Goal: Task Accomplishment & Management: Use online tool/utility

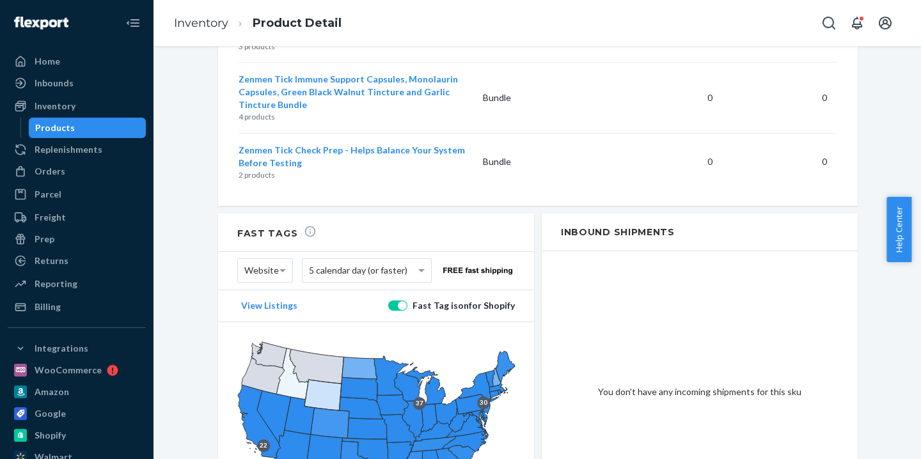
scroll to position [1873, 0]
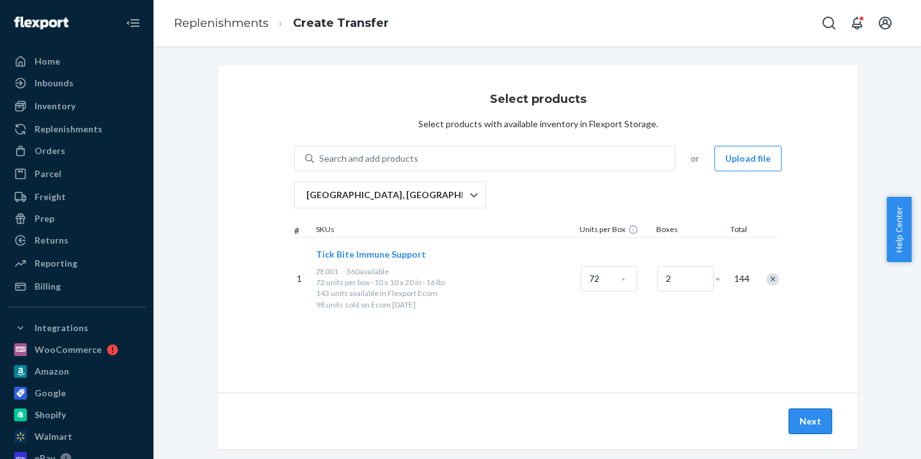
click at [814, 428] on button "Next" at bounding box center [810, 422] width 43 height 26
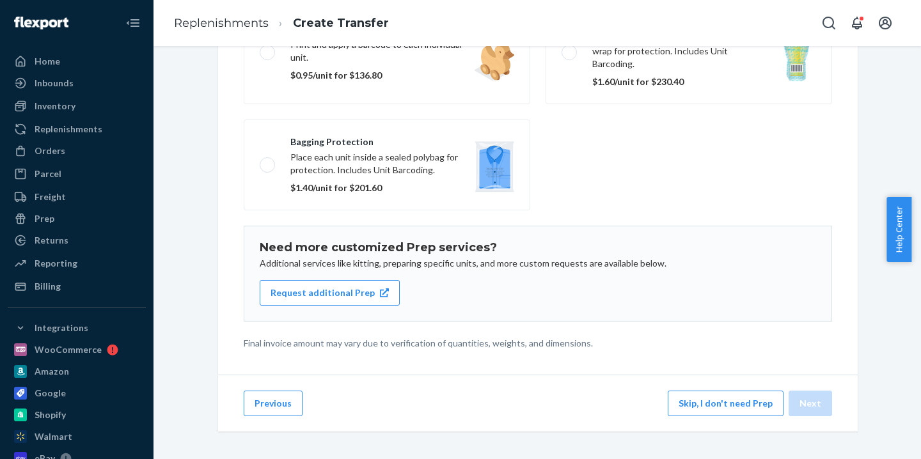
scroll to position [202, 0]
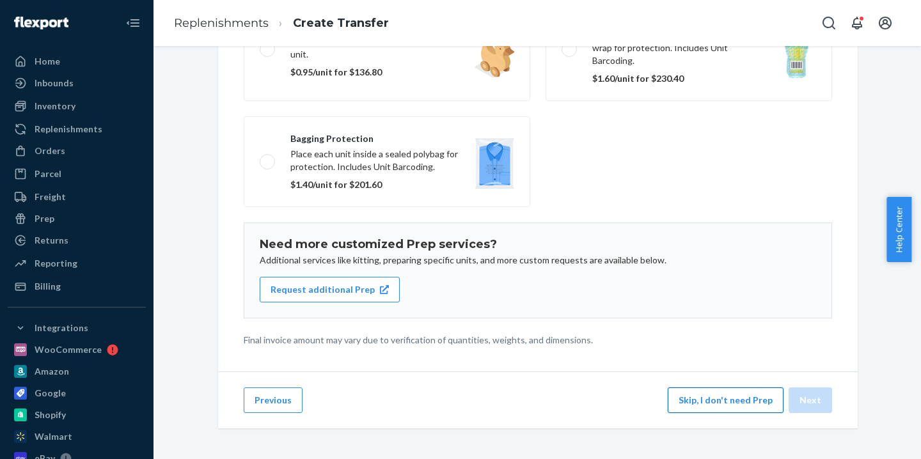
click at [736, 406] on button "Skip, I don't need Prep" at bounding box center [726, 401] width 116 height 26
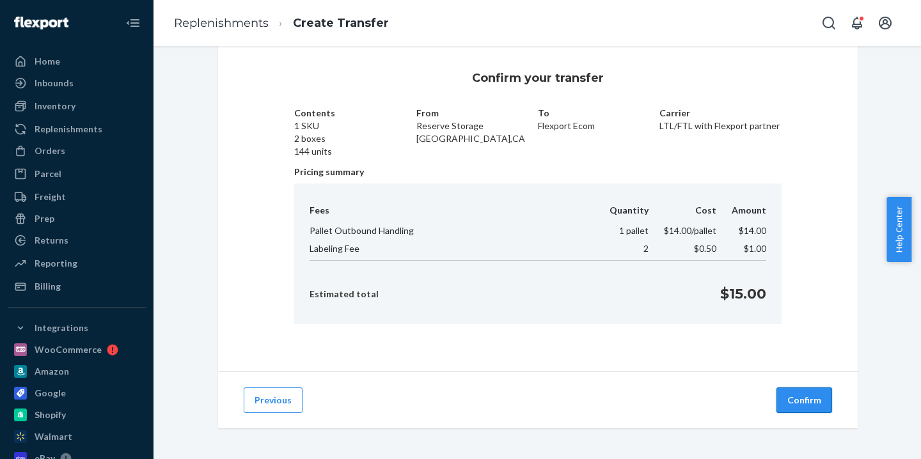
click at [810, 404] on button "Confirm" at bounding box center [804, 401] width 56 height 26
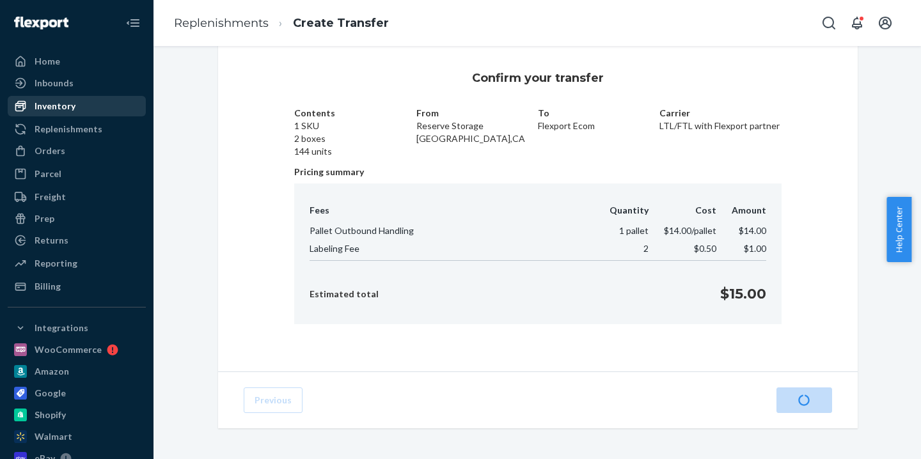
click at [47, 104] on div "Inventory" at bounding box center [55, 106] width 41 height 13
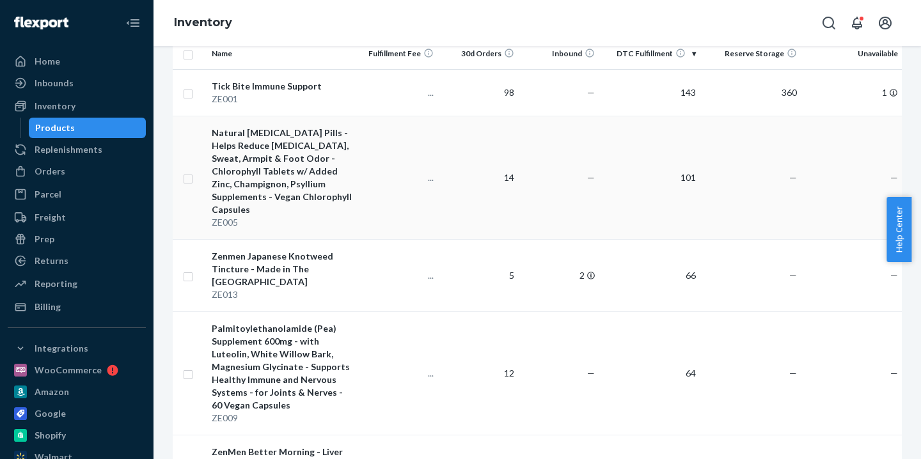
scroll to position [272, 0]
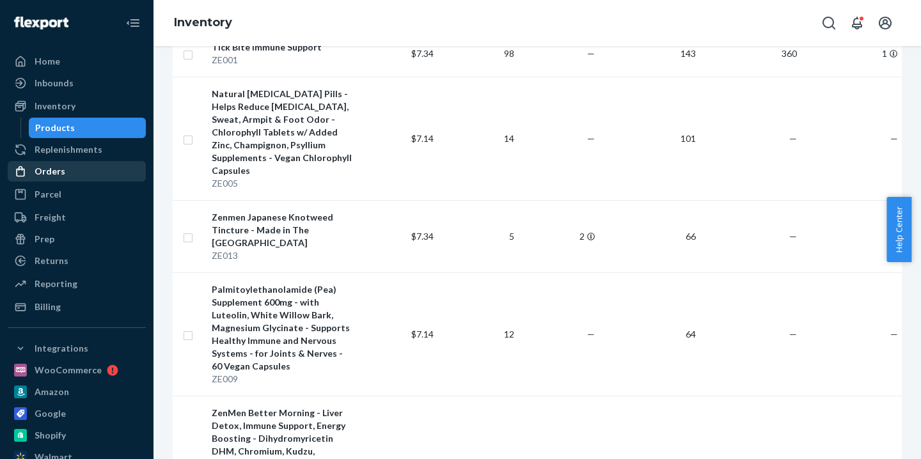
click at [56, 165] on div "Orders" at bounding box center [50, 171] width 31 height 13
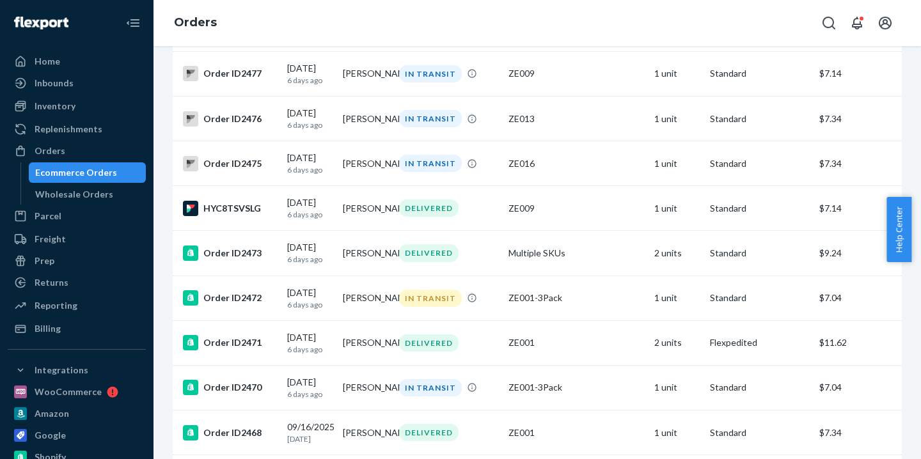
scroll to position [1515, 0]
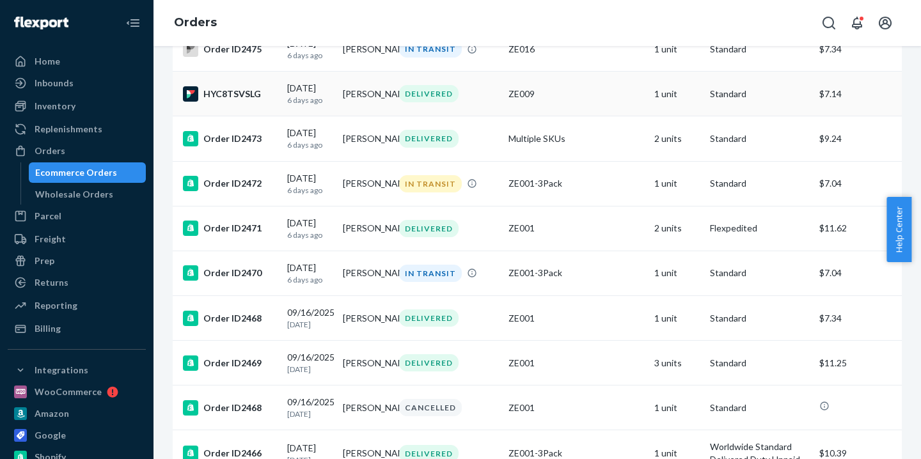
click at [245, 102] on div "HYC8TSVSLG" at bounding box center [230, 93] width 94 height 15
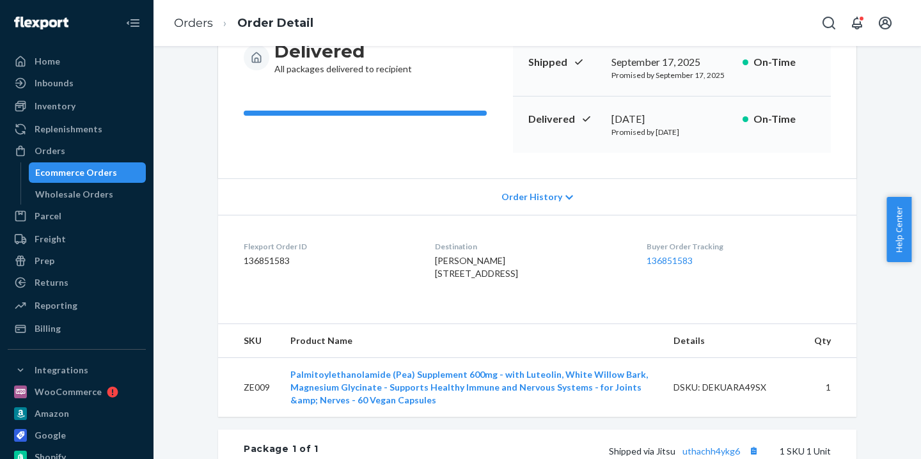
scroll to position [335, 0]
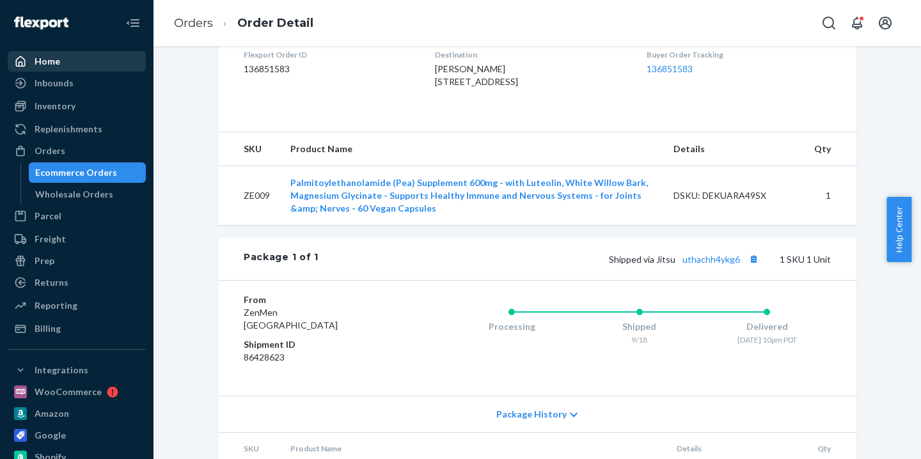
click at [59, 63] on div "Home" at bounding box center [77, 61] width 136 height 18
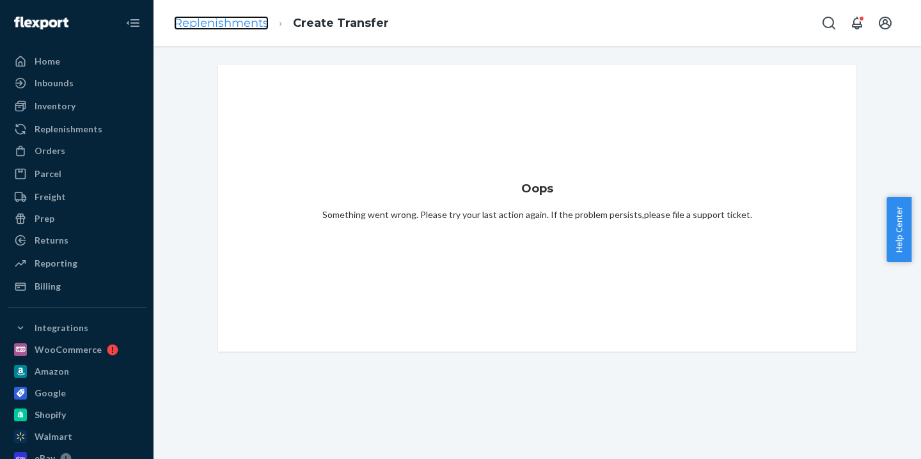
click at [197, 25] on link "Replenishments" at bounding box center [221, 23] width 95 height 14
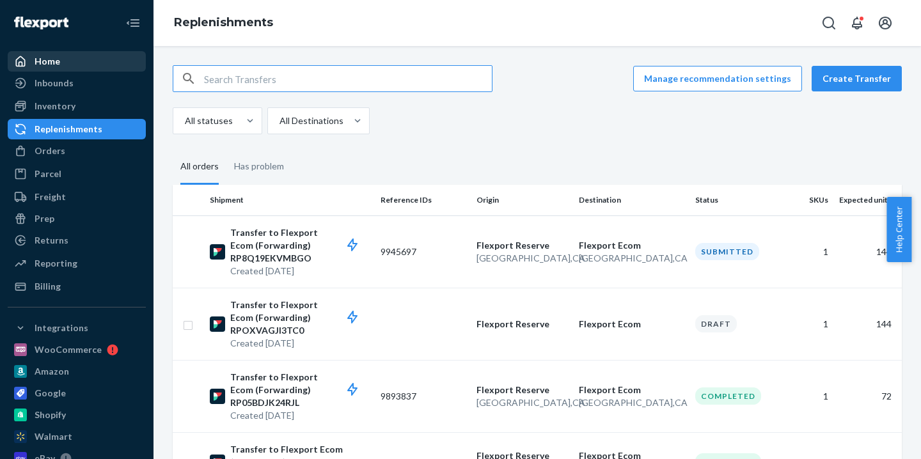
click at [56, 67] on div "Home" at bounding box center [48, 61] width 26 height 13
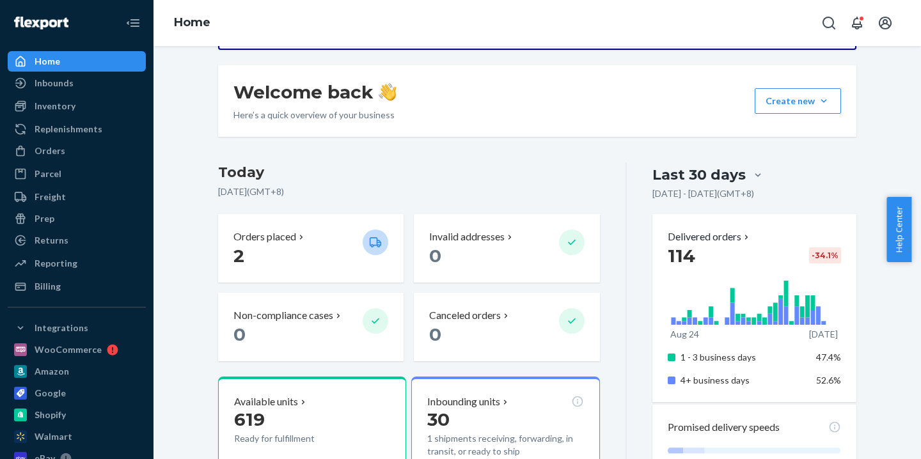
scroll to position [262, 0]
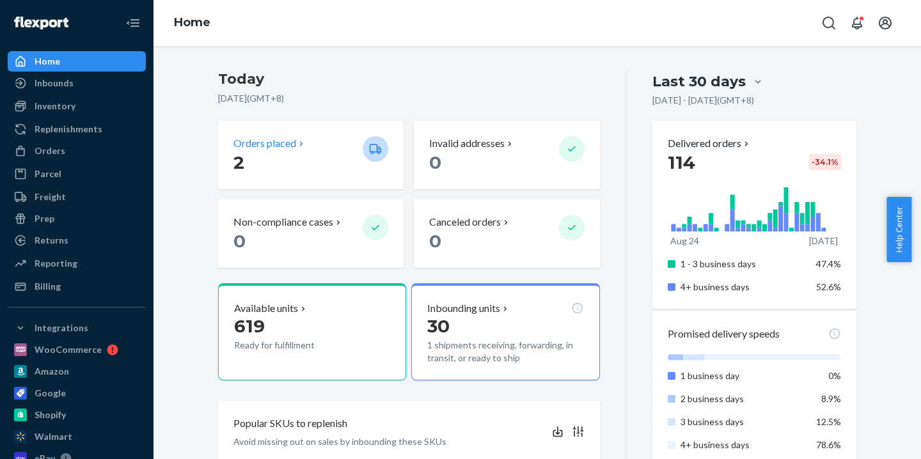
click at [322, 169] on p "2" at bounding box center [292, 162] width 119 height 23
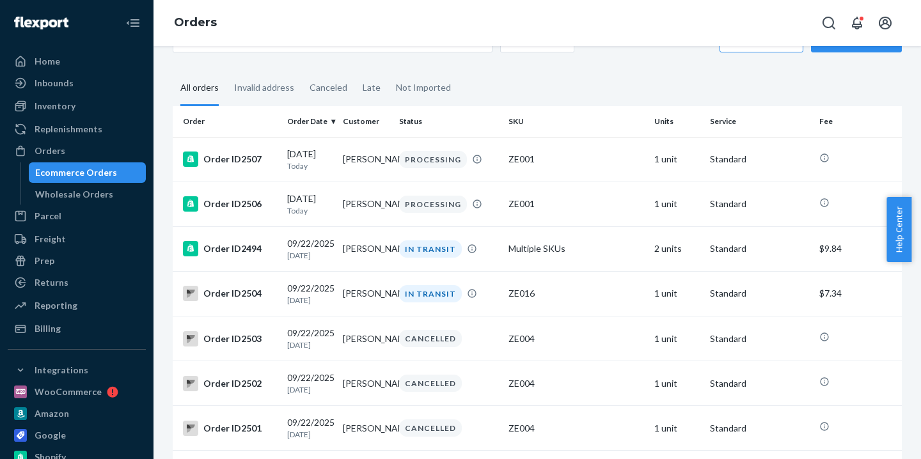
scroll to position [45, 0]
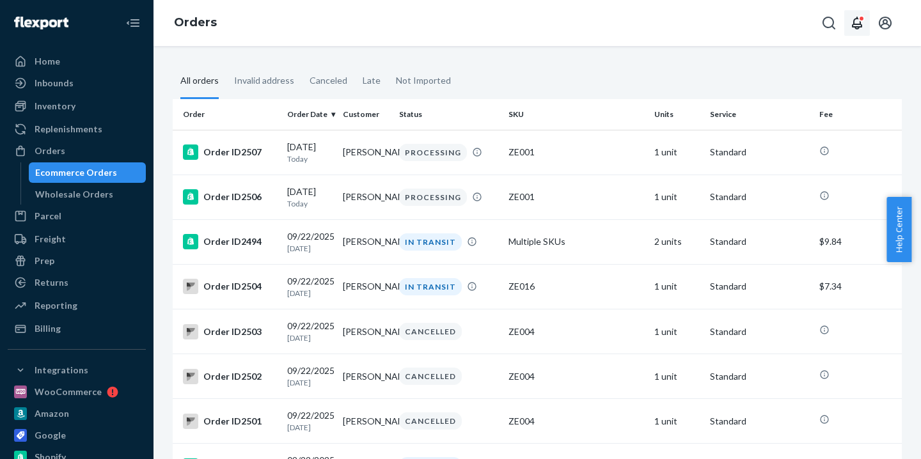
click at [860, 23] on icon "Open notifications" at bounding box center [857, 23] width 10 height 13
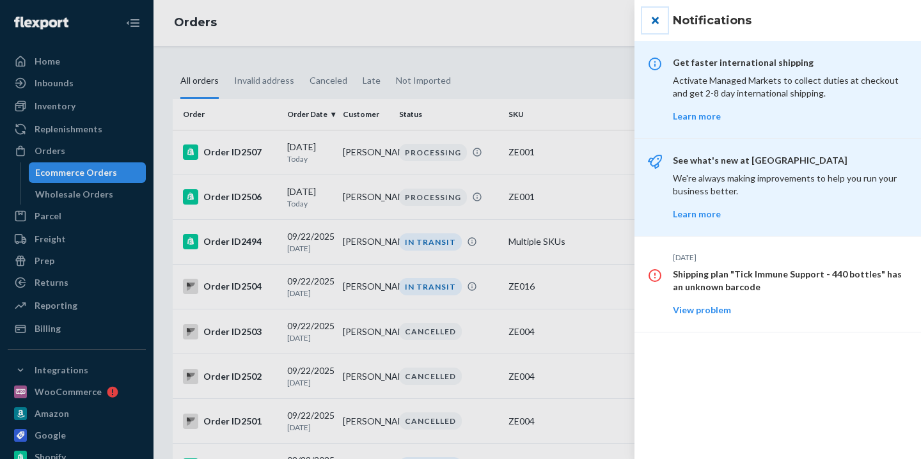
click at [652, 20] on button "close" at bounding box center [655, 21] width 26 height 26
